Goal: Information Seeking & Learning: Learn about a topic

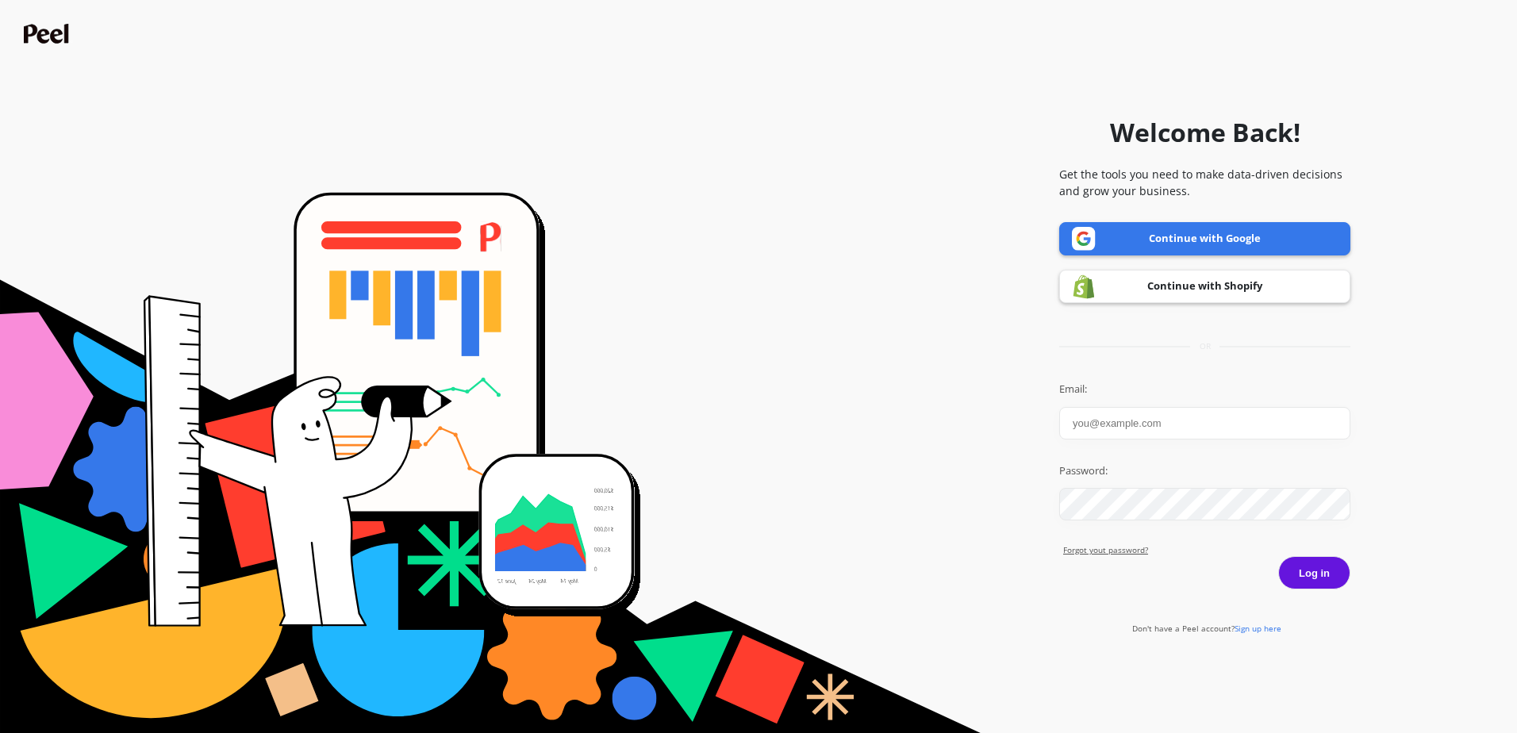
click at [739, 318] on input "Email:" at bounding box center [1204, 423] width 291 height 33
type input "aidne.constantine@psc.com"
click at [739, 318] on button "Log in" at bounding box center [1314, 572] width 72 height 33
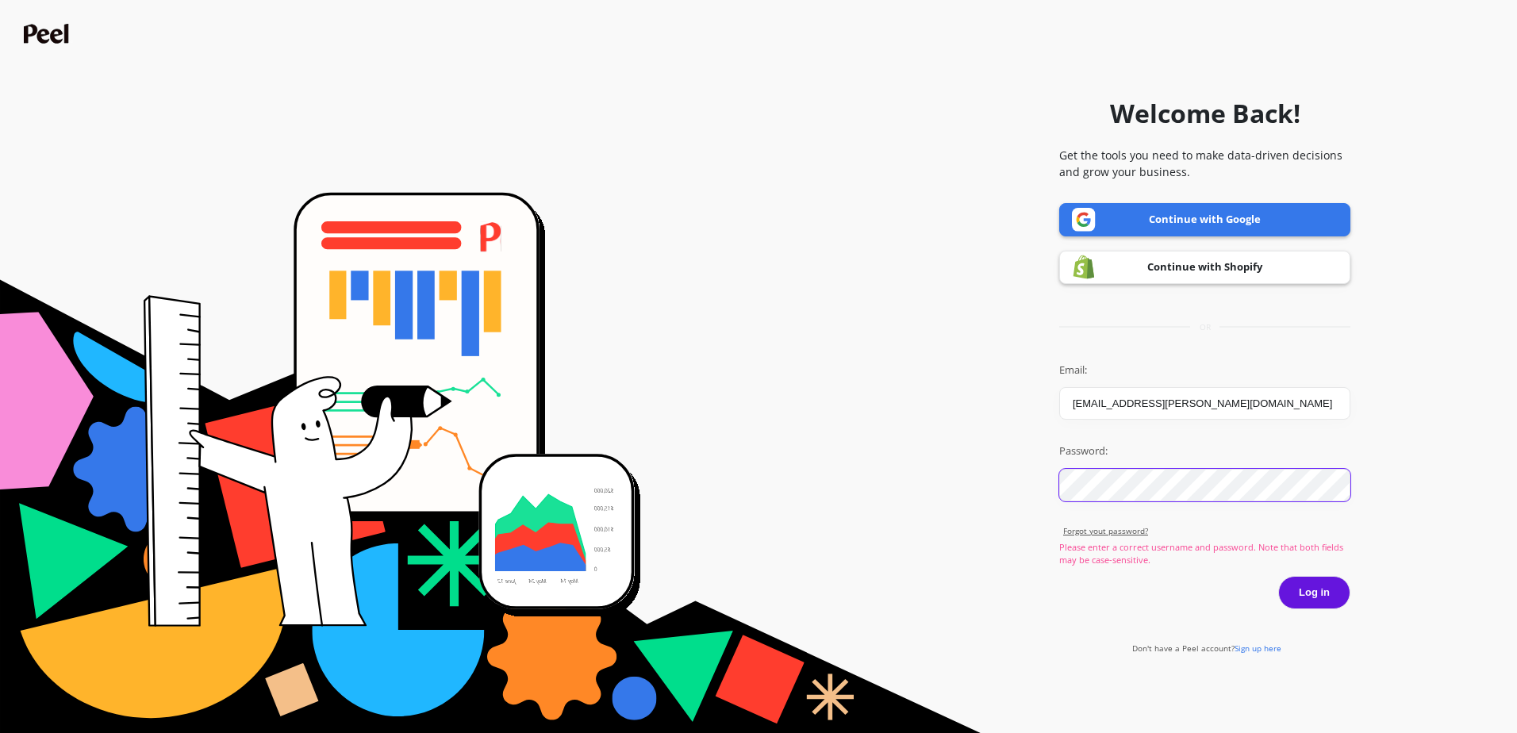
click at [1278, 576] on button "Log in" at bounding box center [1314, 592] width 72 height 33
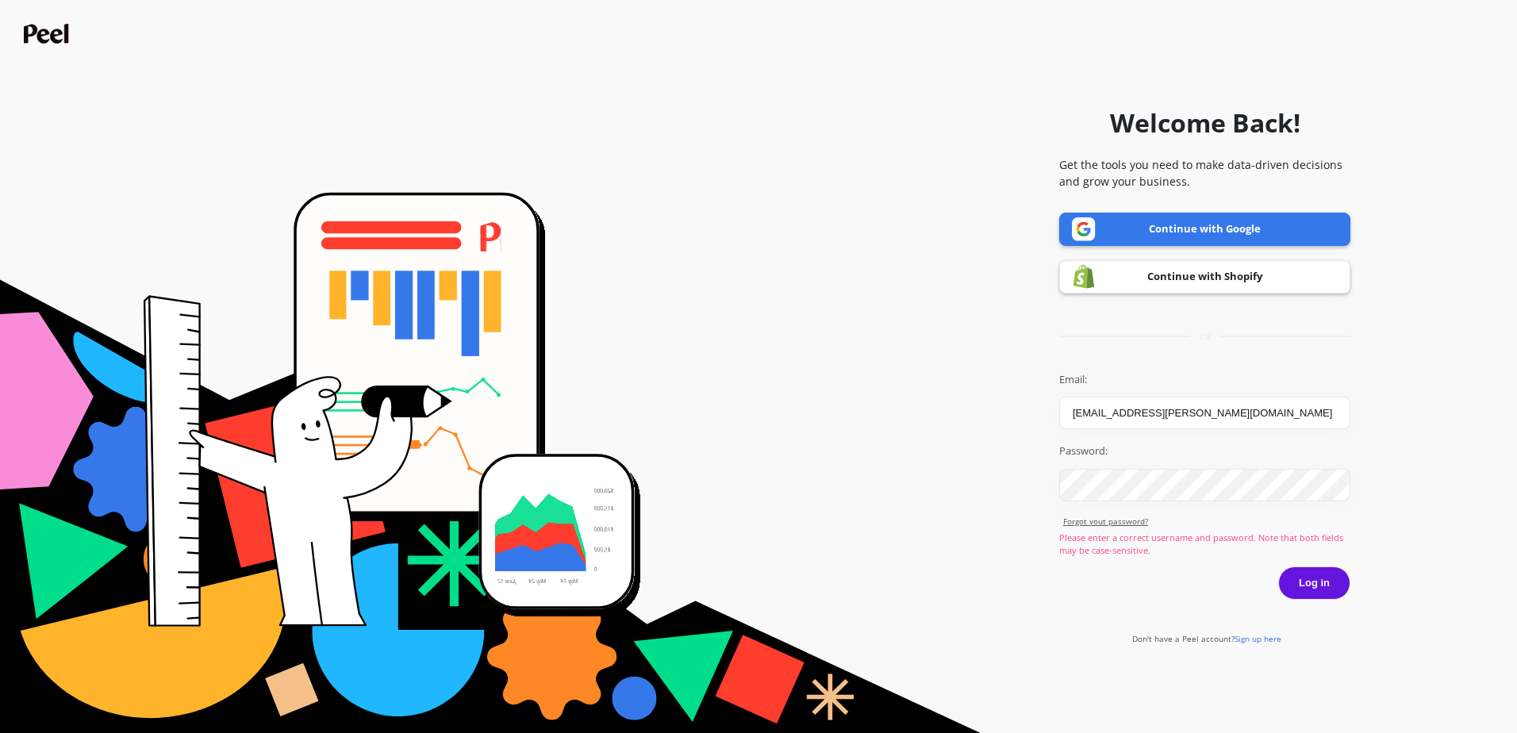
click at [1087, 411] on input "aidne.constantine@psc.com" at bounding box center [1204, 413] width 291 height 33
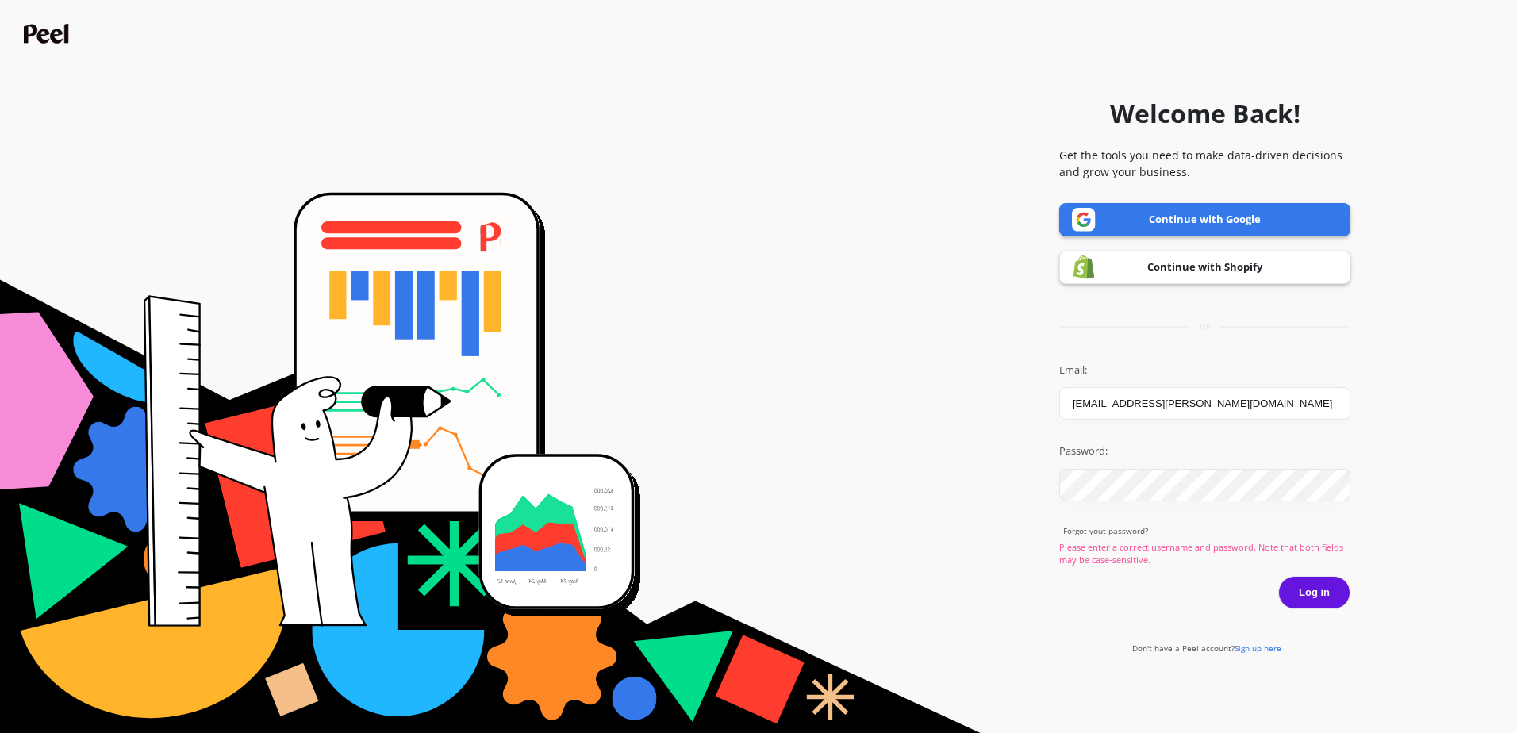
type input "aiden.constantine@psc.com"
click at [1278, 576] on button "Log in" at bounding box center [1314, 592] width 72 height 33
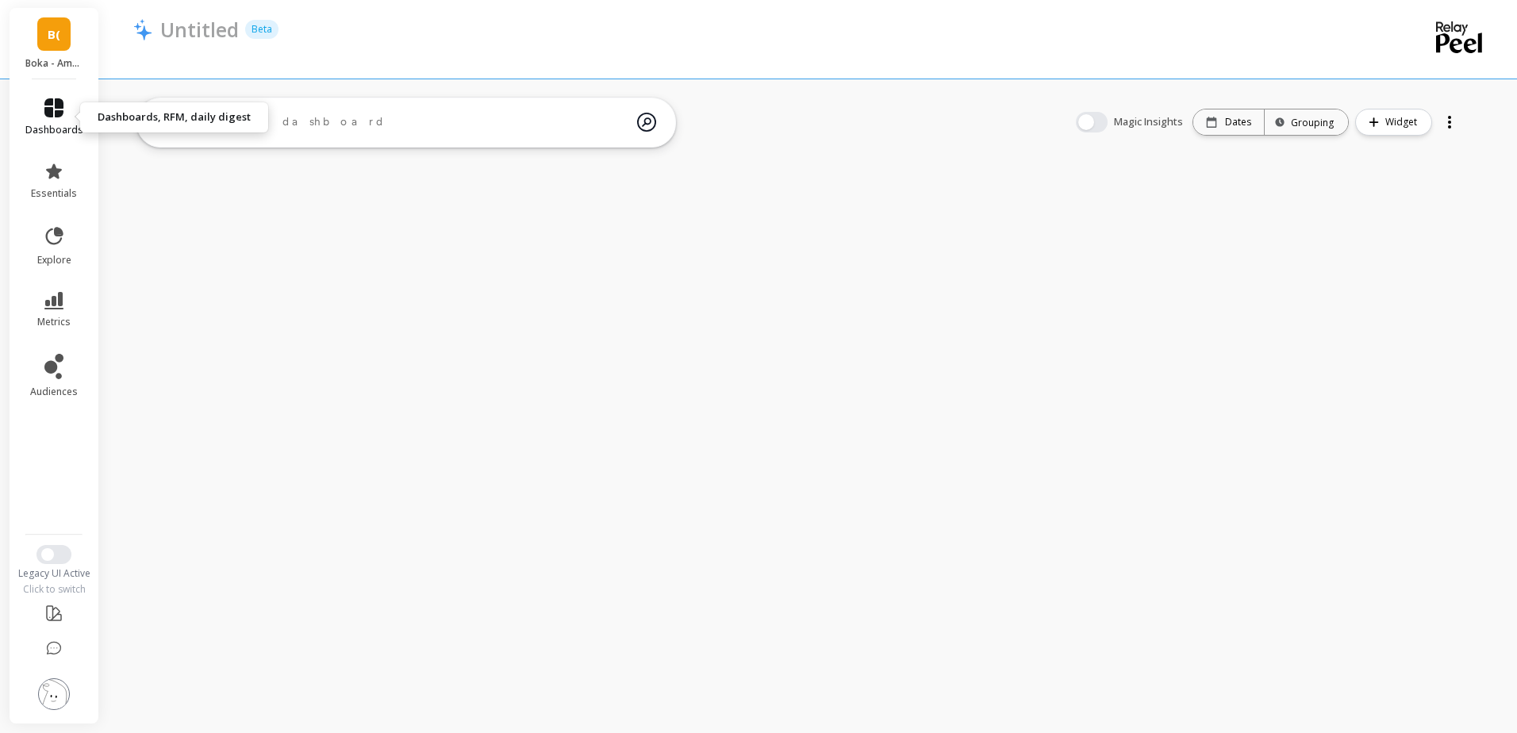
click at [61, 104] on icon at bounding box center [53, 107] width 19 height 19
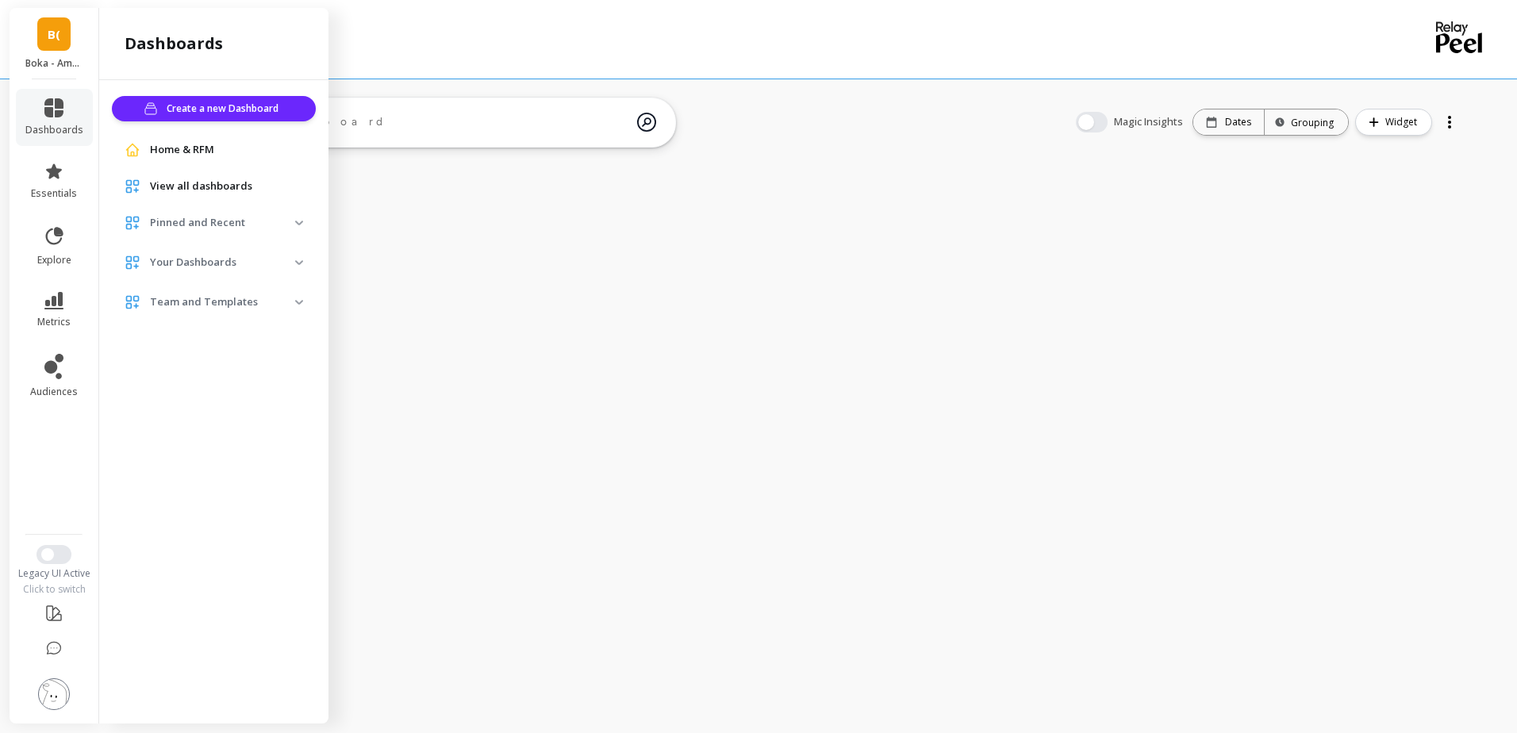
click at [209, 183] on span "View all dashboards" at bounding box center [201, 187] width 102 height 16
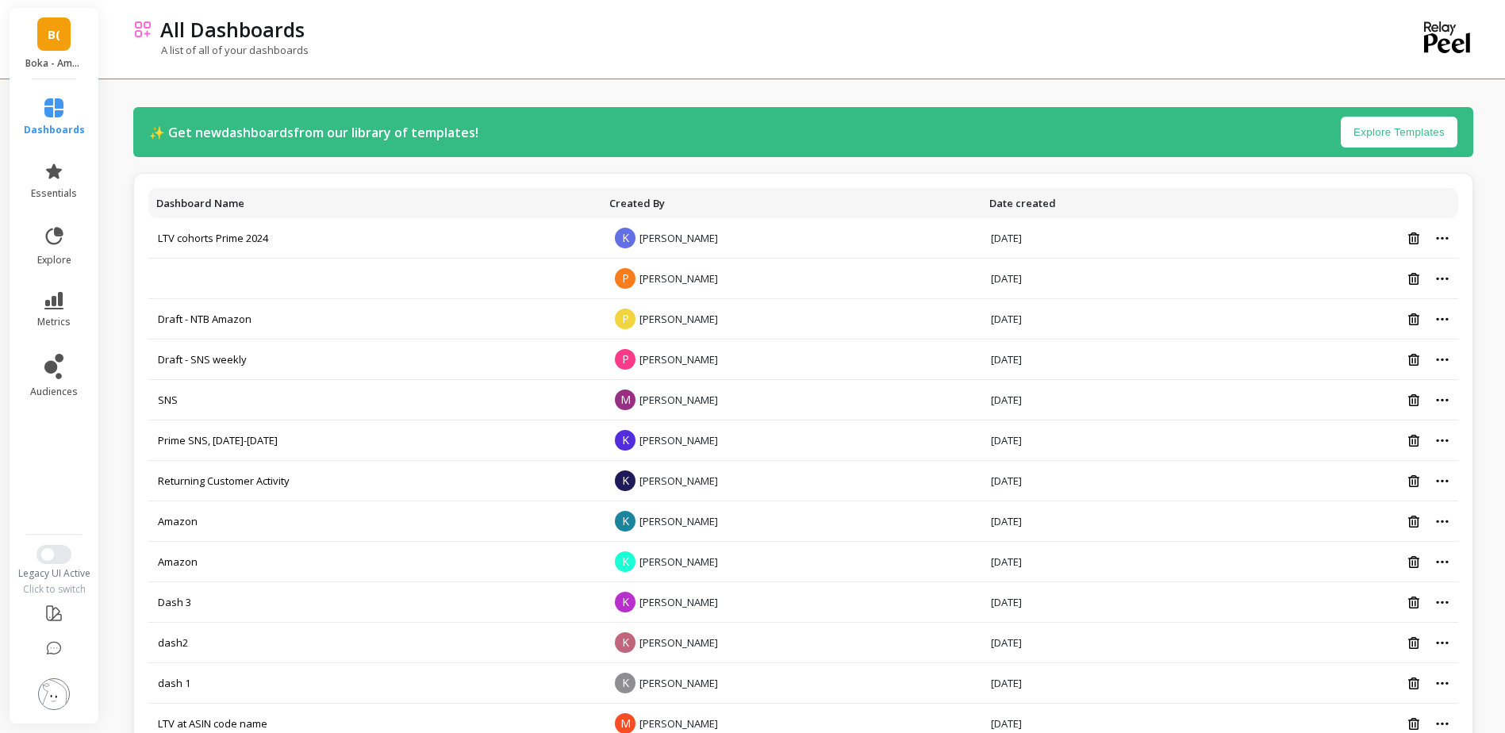
click at [52, 290] on li "metrics" at bounding box center [54, 310] width 80 height 56
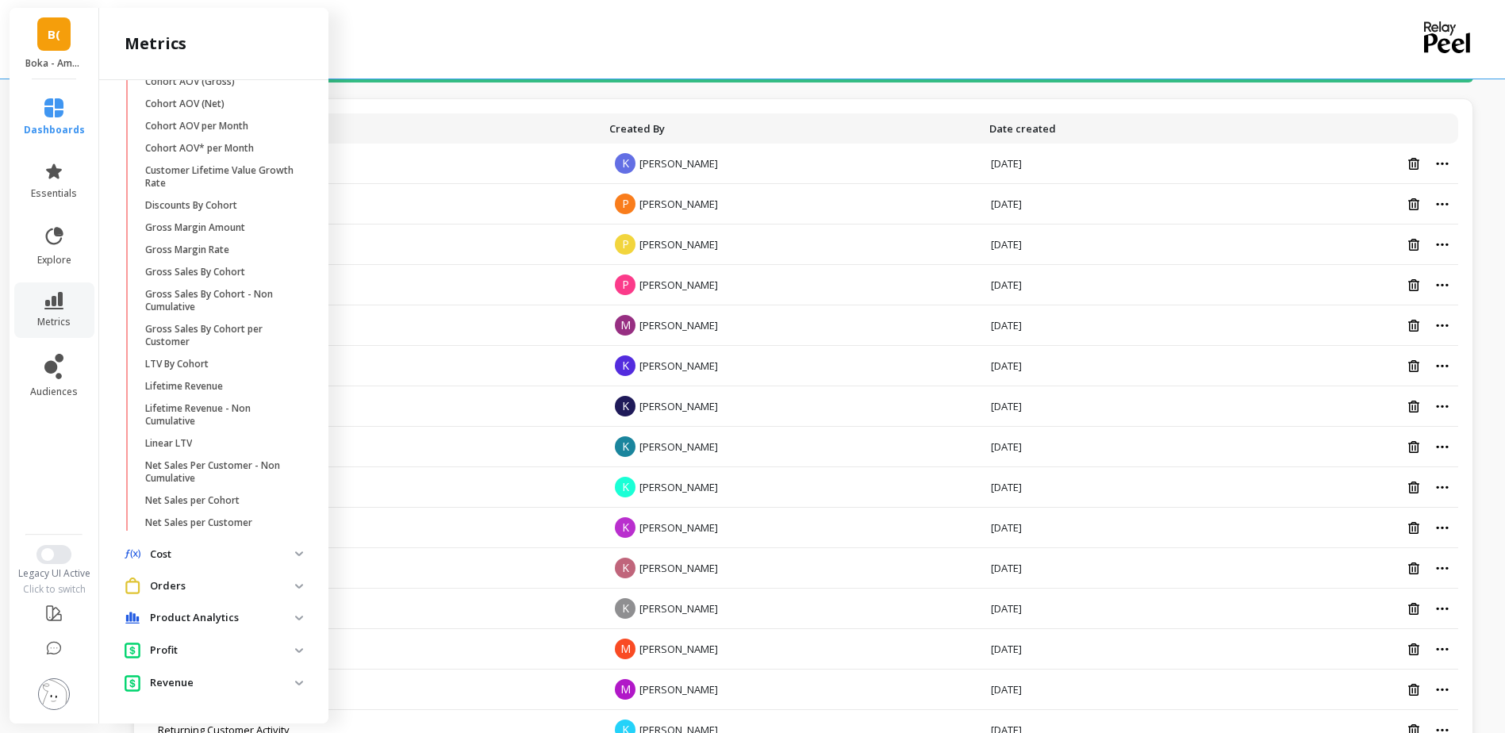
scroll to position [127, 0]
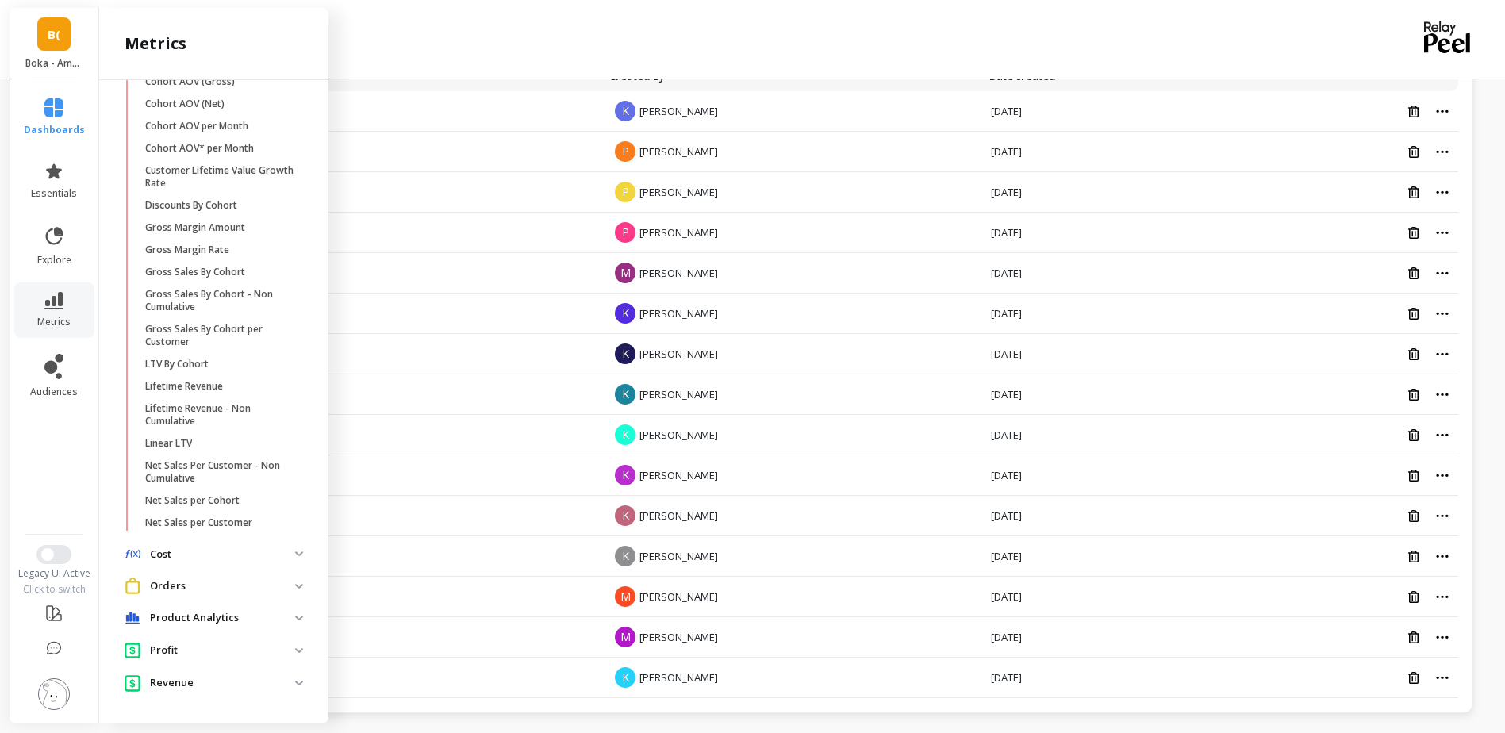
click at [183, 679] on p "Revenue" at bounding box center [222, 683] width 145 height 16
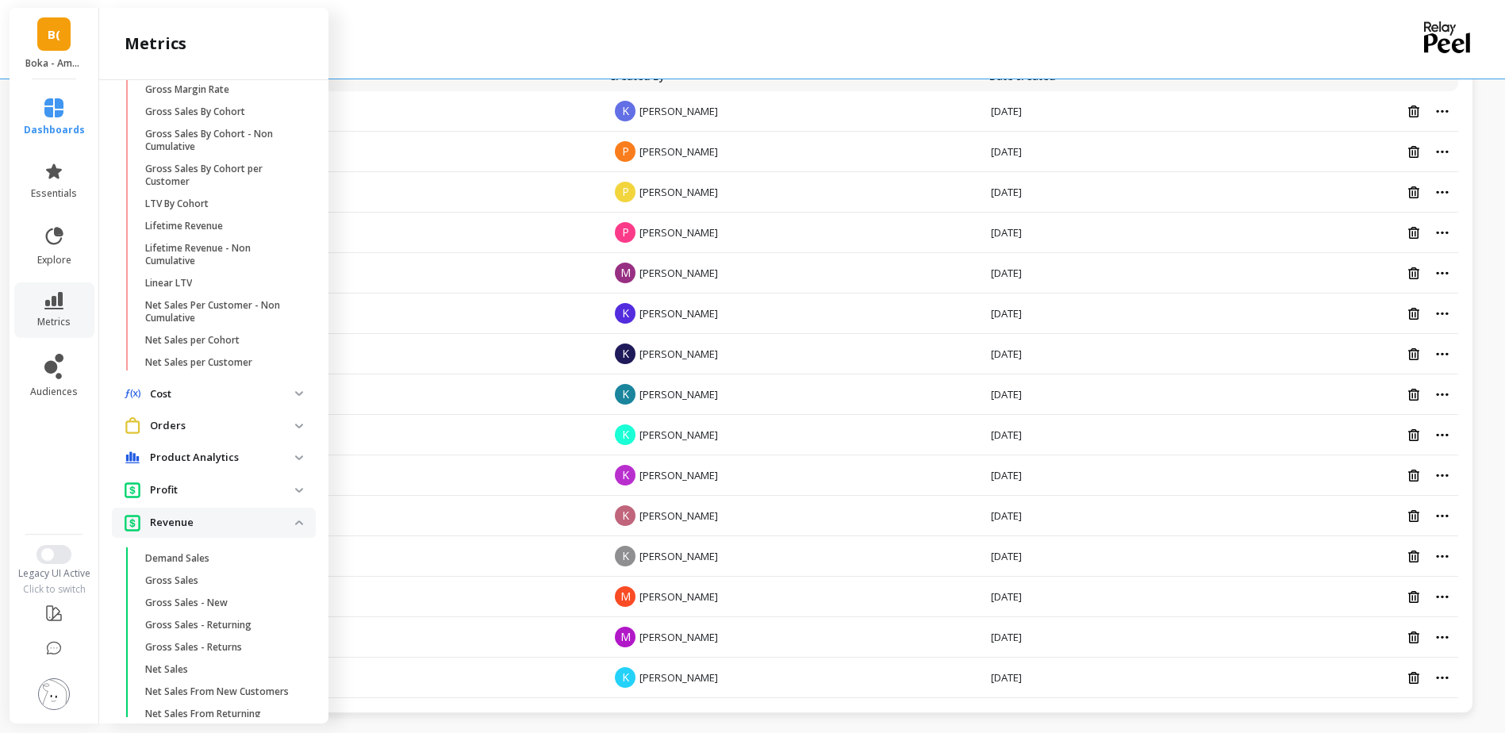
scroll to position [46, 0]
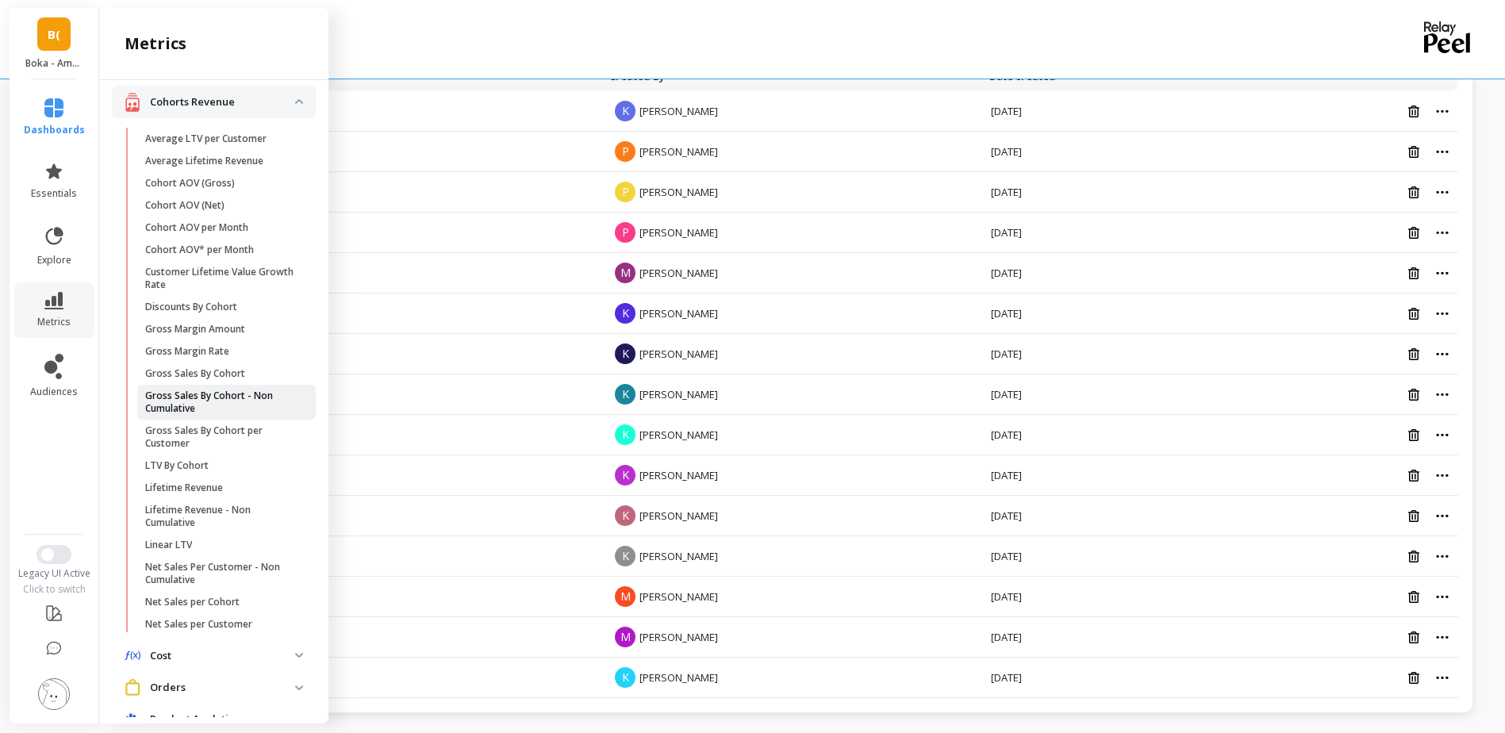
click at [244, 388] on link "Gross Sales By Cohort - Non Cumulative" at bounding box center [226, 402] width 179 height 35
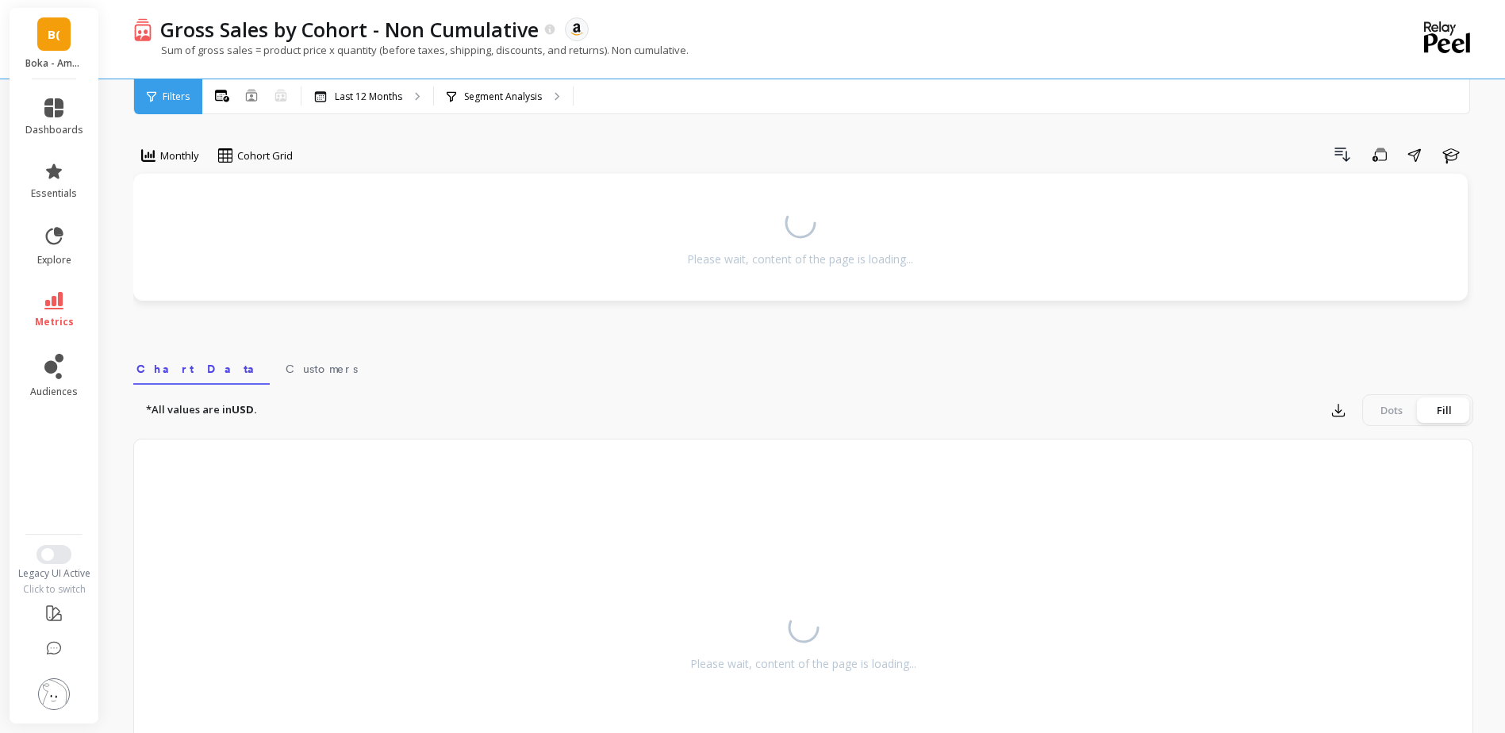
click at [71, 309] on link "metrics" at bounding box center [54, 310] width 58 height 36
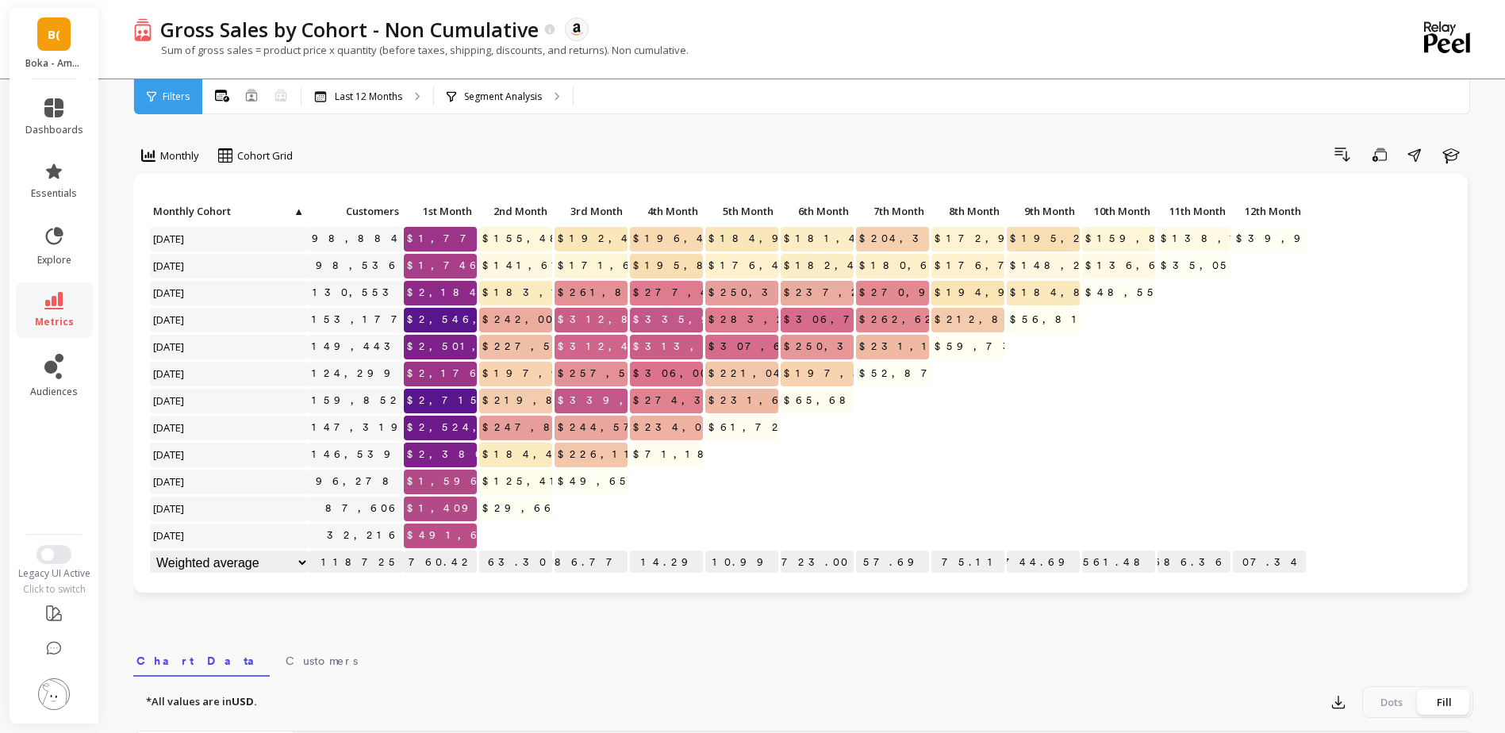
click at [634, 157] on div "Drill Down Save Share Learn" at bounding box center [888, 154] width 1169 height 25
click at [305, 212] on p "Monthly Cohort ▲" at bounding box center [229, 211] width 159 height 22
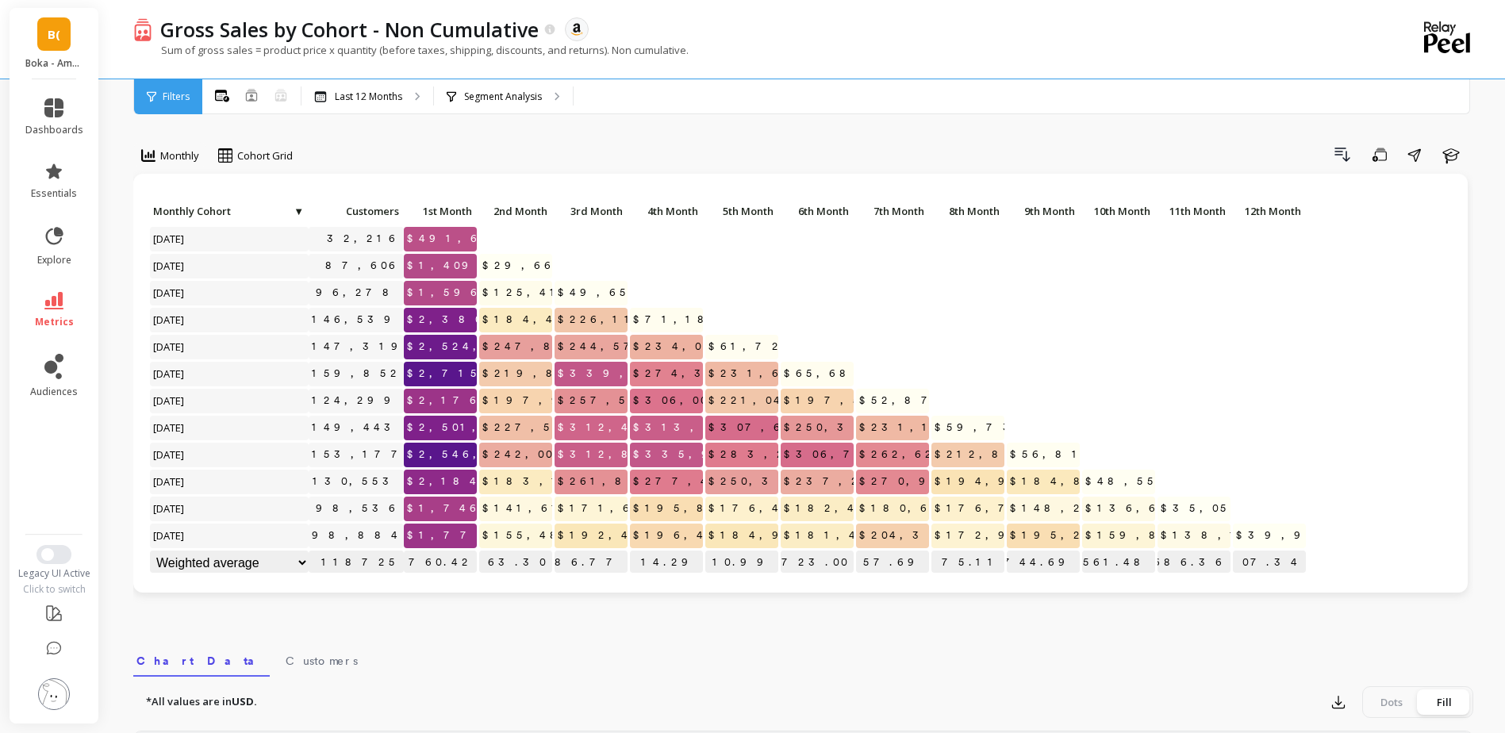
click at [305, 212] on p "Monthly Cohort ▼" at bounding box center [229, 211] width 159 height 22
click at [304, 566] on select "Weighted average Weighted average excl. current month Sum Max Min" at bounding box center [229, 563] width 159 height 25
click at [408, 144] on div "Drill Down Save Share Learn" at bounding box center [888, 154] width 1169 height 25
click at [254, 145] on div "Cohort Grid" at bounding box center [255, 155] width 84 height 27
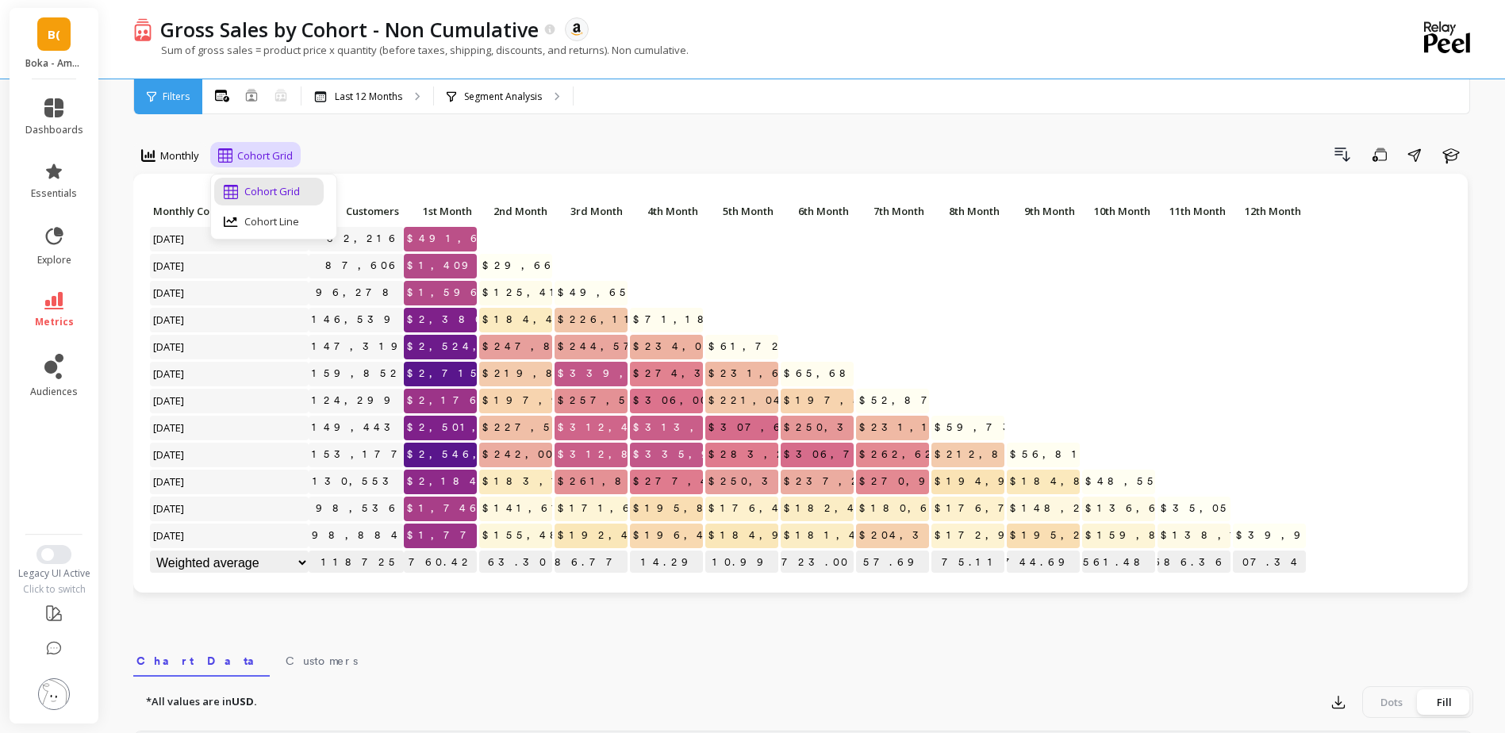
click at [413, 170] on div "Monthly 2 results available. Use Up and Down to choose options, press Enter to …" at bounding box center [803, 158] width 1340 height 32
click at [50, 118] on link "dashboards" at bounding box center [54, 117] width 58 height 38
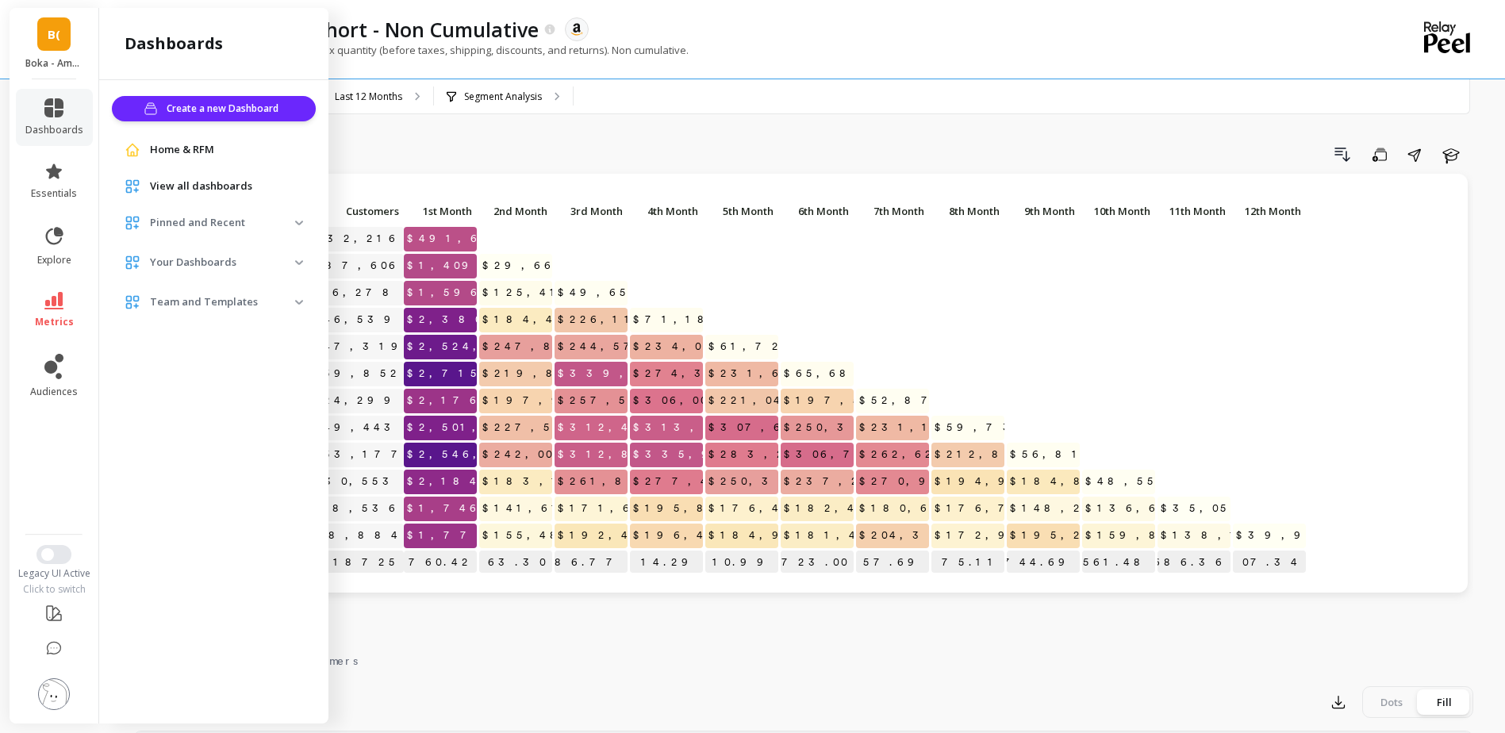
click at [290, 260] on p "Your Dashboards" at bounding box center [222, 263] width 145 height 16
click at [259, 309] on p "Team and Templates" at bounding box center [222, 302] width 145 height 16
click at [224, 145] on link "Home & RFM" at bounding box center [226, 150] width 153 height 16
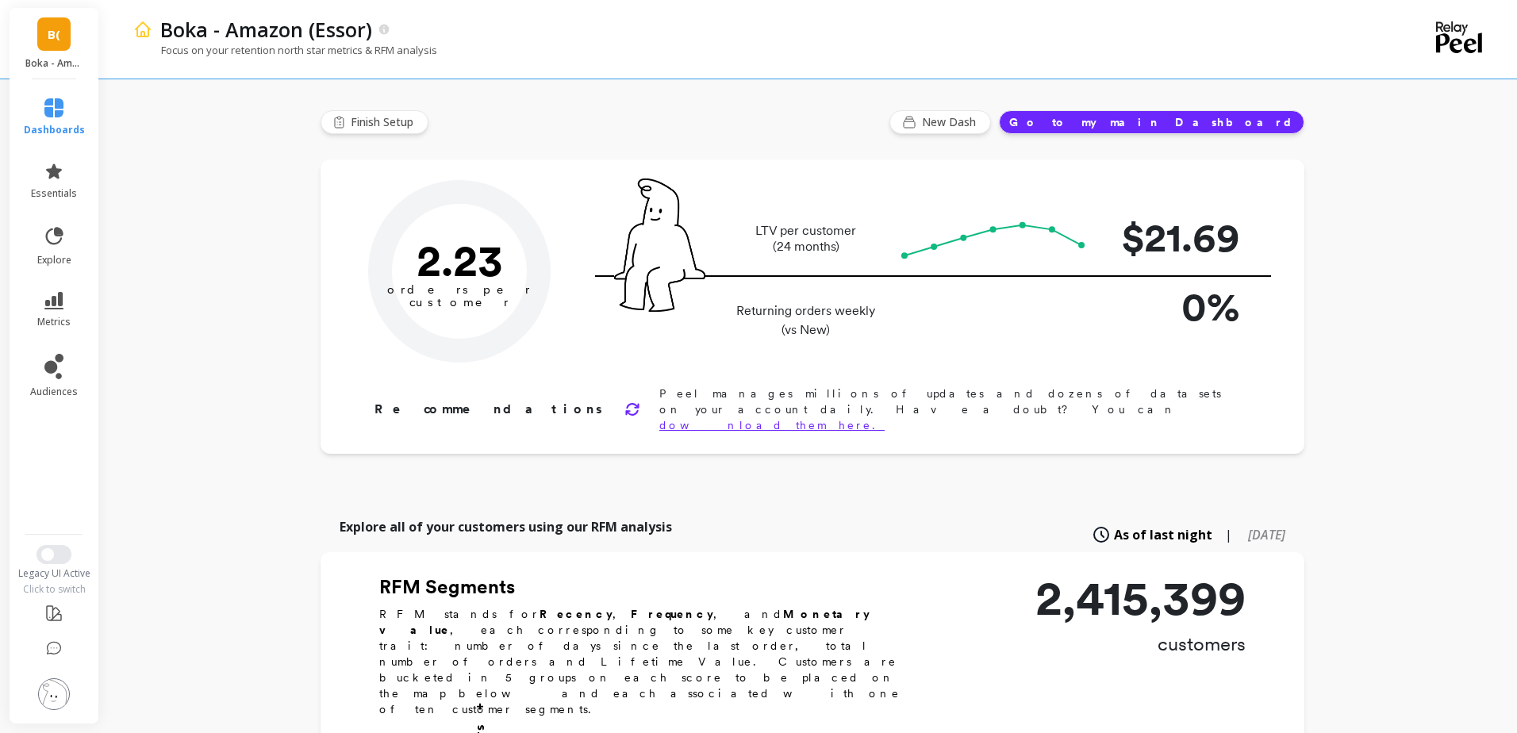
type input "Champions"
type input "247904"
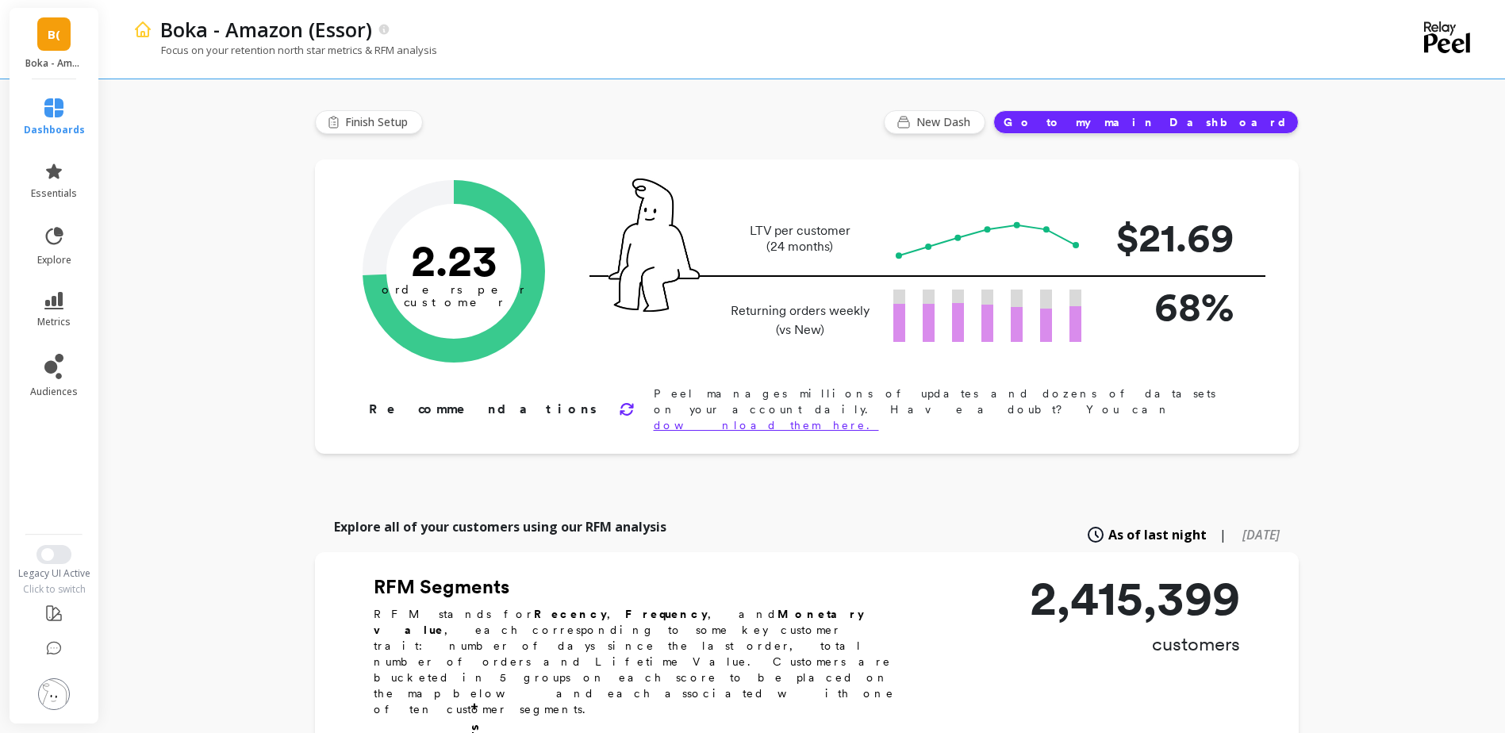
click at [37, 148] on ul "dashboards essentials explore metrics audiences" at bounding box center [54, 302] width 93 height 426
click at [49, 184] on link "essentials" at bounding box center [54, 181] width 61 height 38
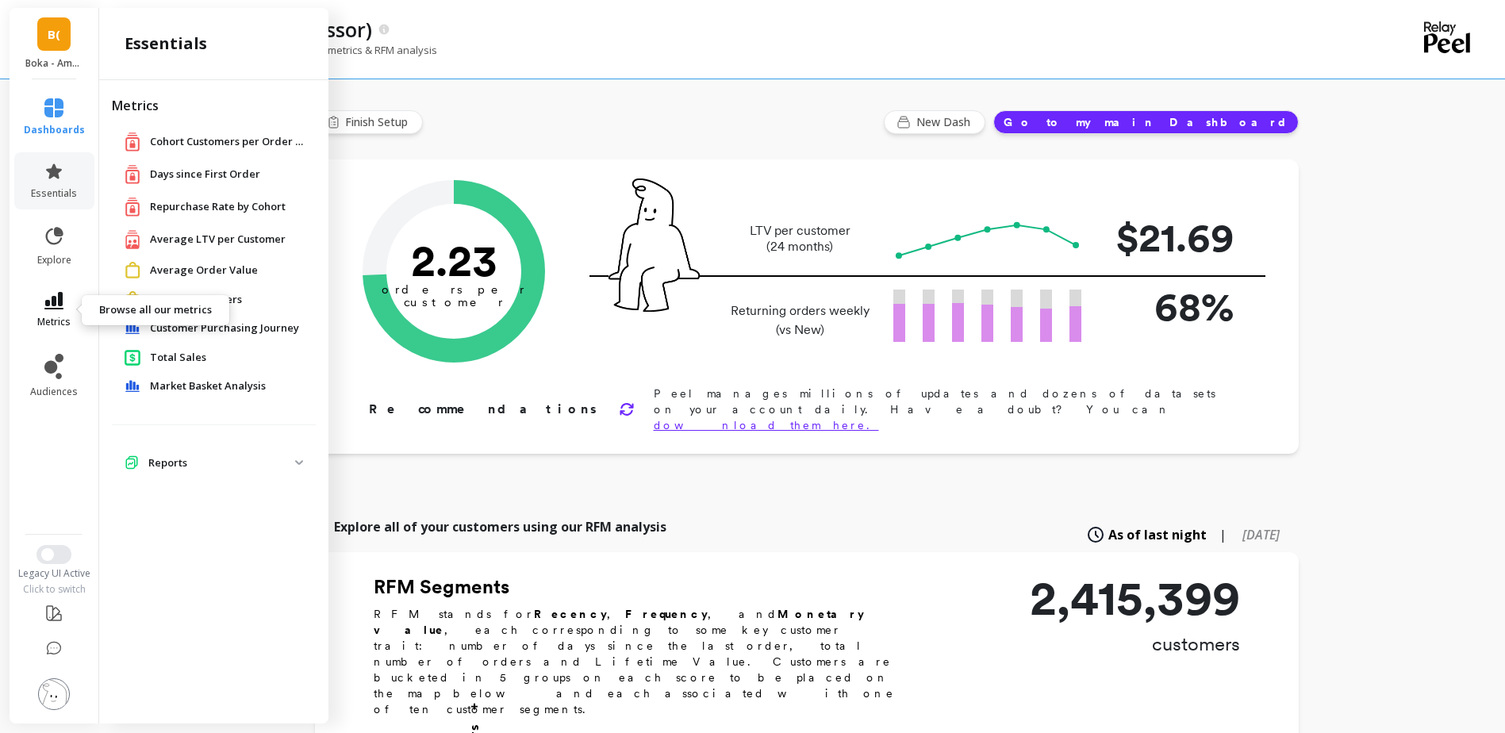
click at [74, 298] on link "metrics" at bounding box center [54, 310] width 61 height 36
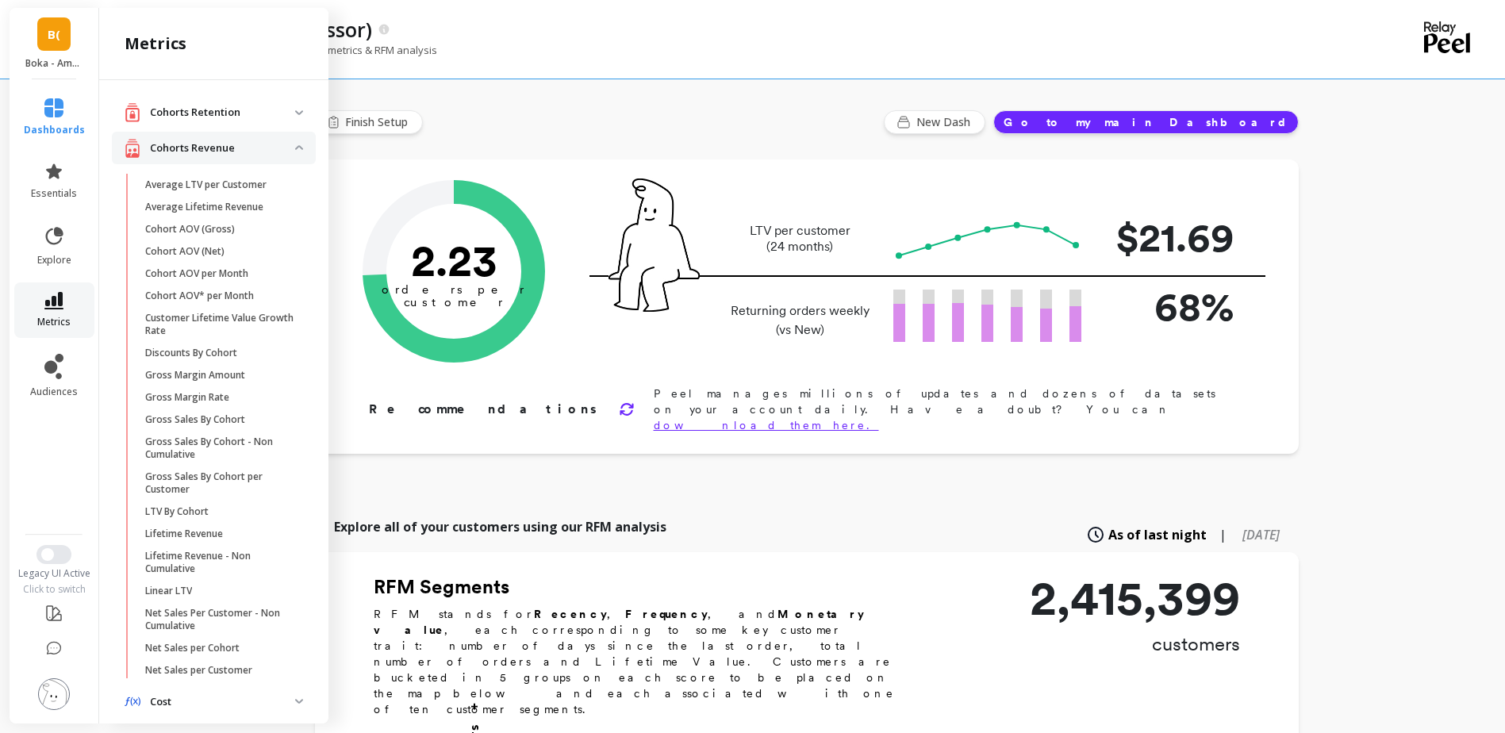
scroll to position [46, 0]
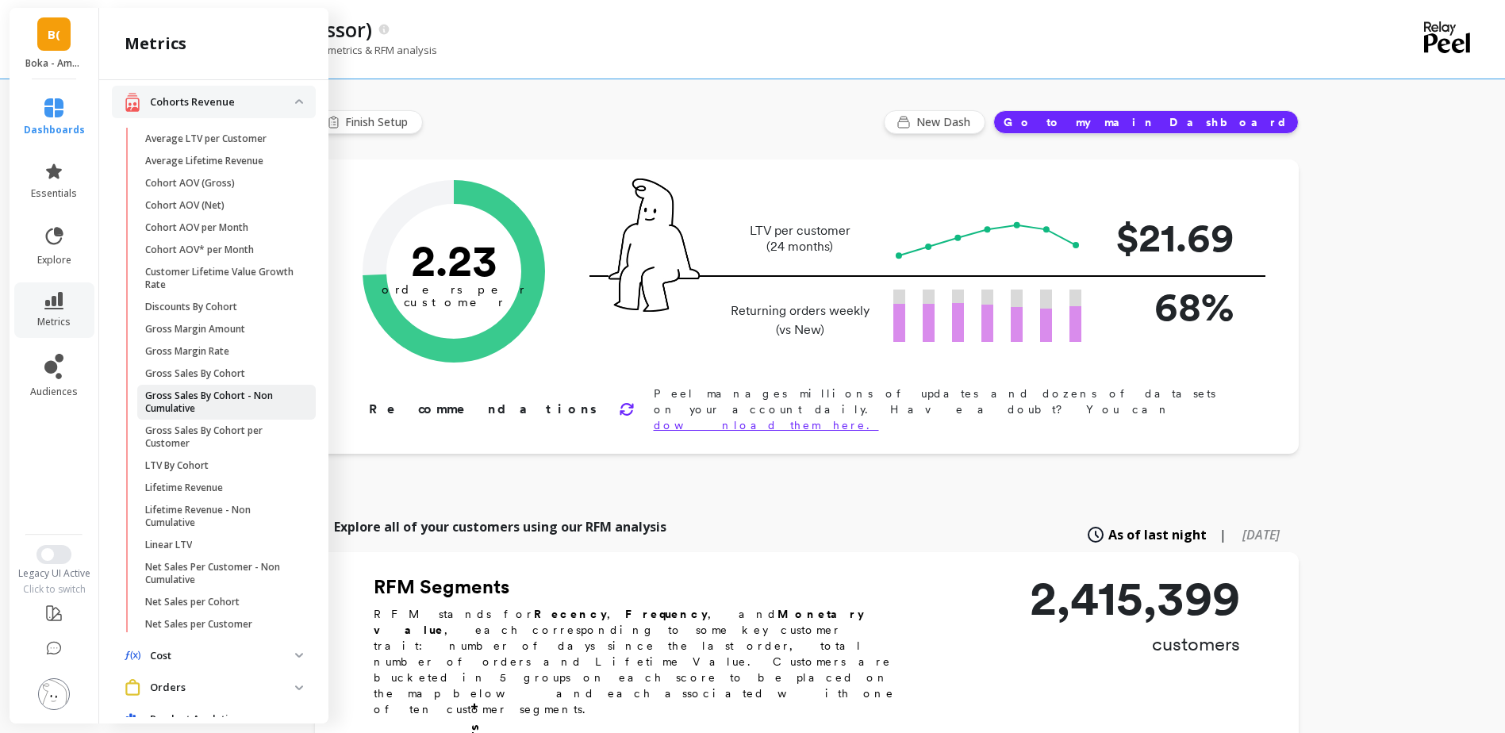
click at [233, 393] on p "Gross Sales By Cohort - Non Cumulative" at bounding box center [221, 402] width 152 height 25
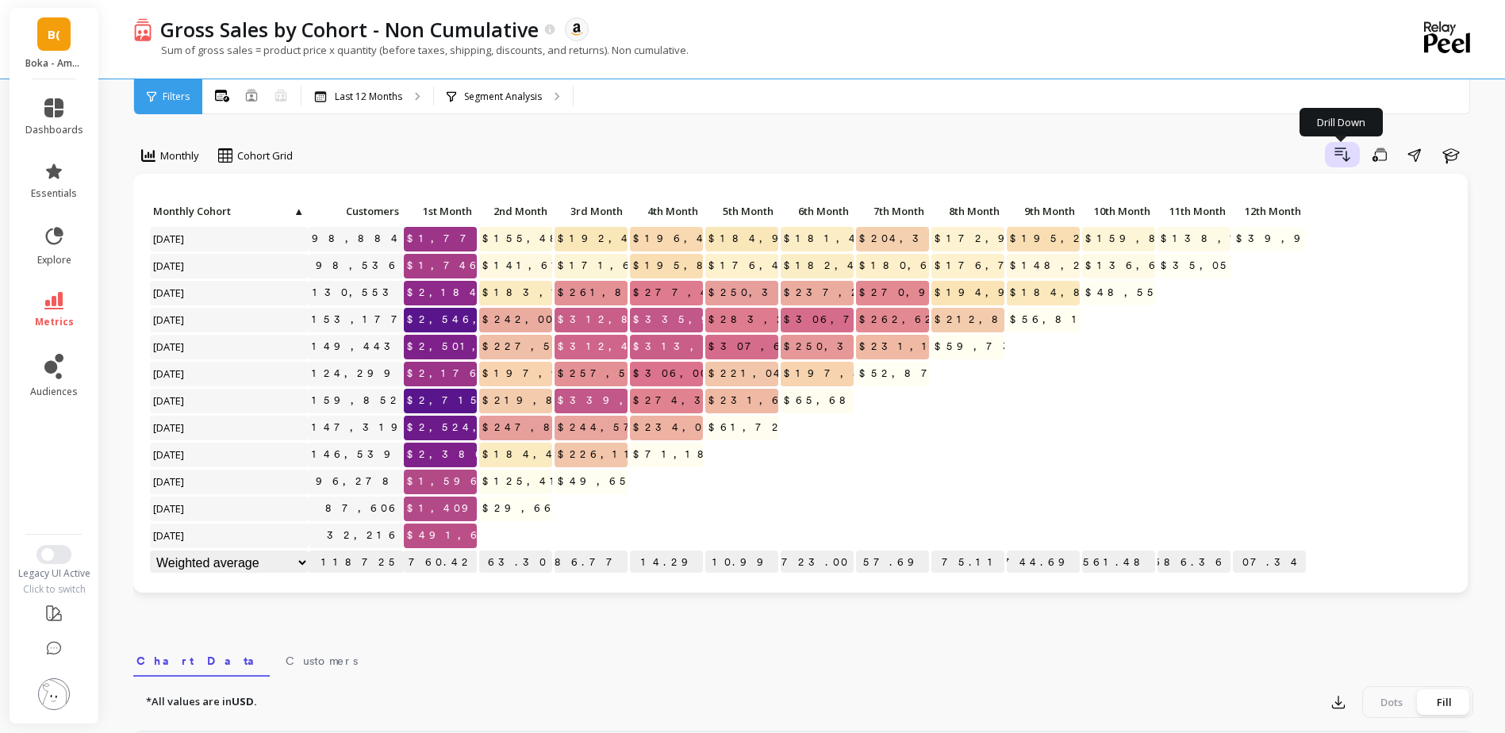
click at [1350, 163] on icon "button" at bounding box center [1342, 154] width 19 height 19
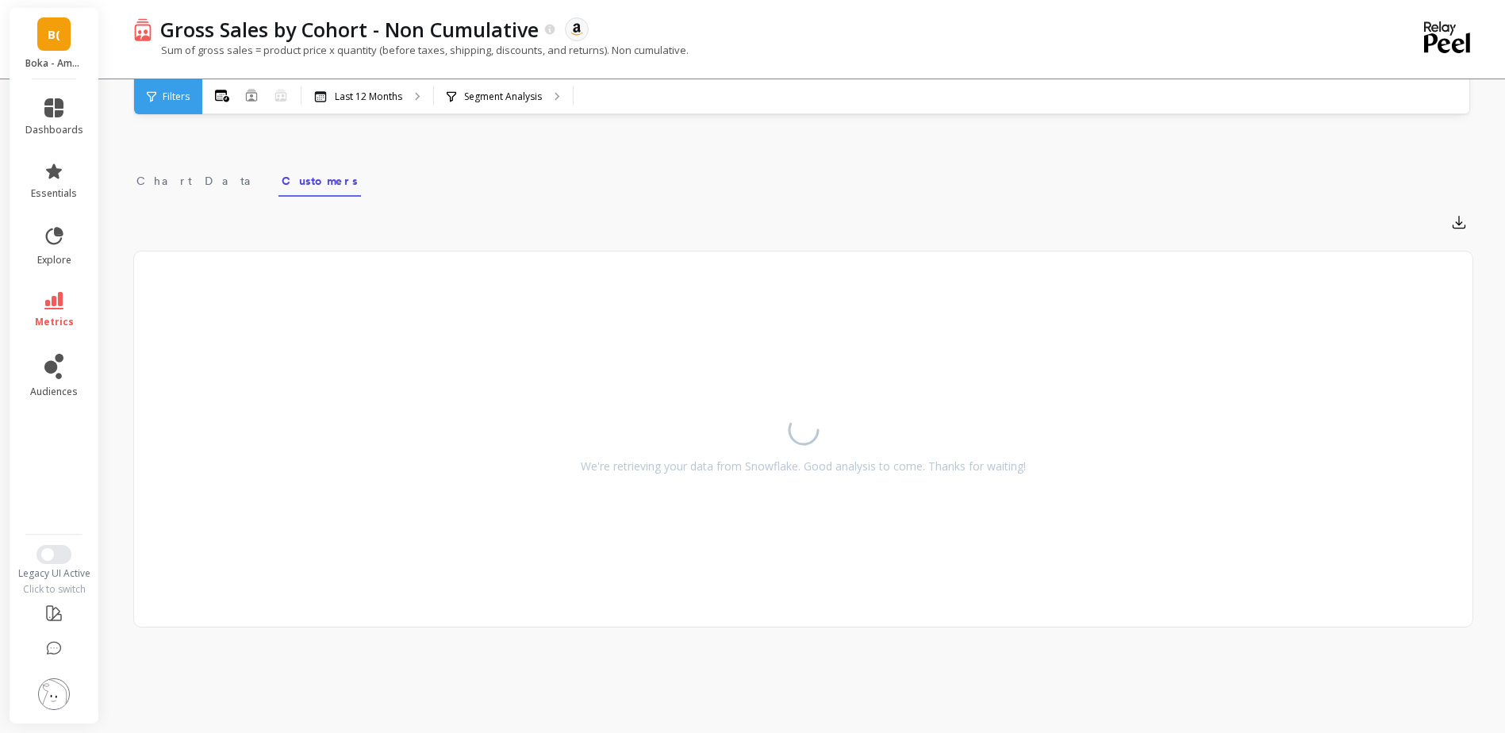
scroll to position [417, 0]
